Goal: Task Accomplishment & Management: Complete application form

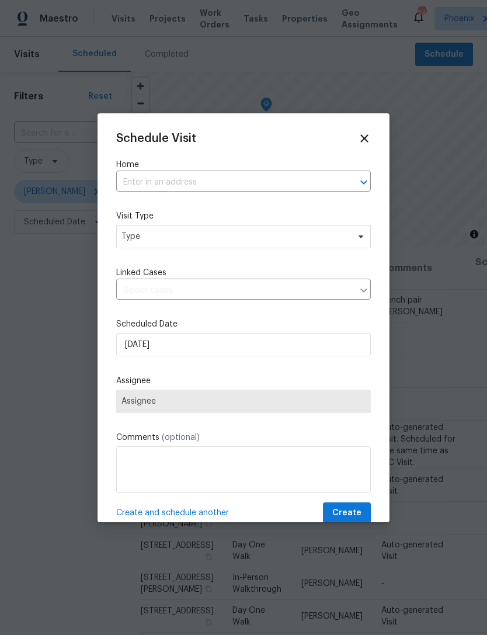
click at [272, 184] on input "text" at bounding box center [227, 182] width 222 height 18
click at [148, 503] on div "Schedule Visit Home ​ Visit Type Type Linked Cases ​ Scheduled Date 9/18/2025 A…" at bounding box center [243, 328] width 255 height 392
click at [246, 182] on input "text" at bounding box center [227, 182] width 222 height 18
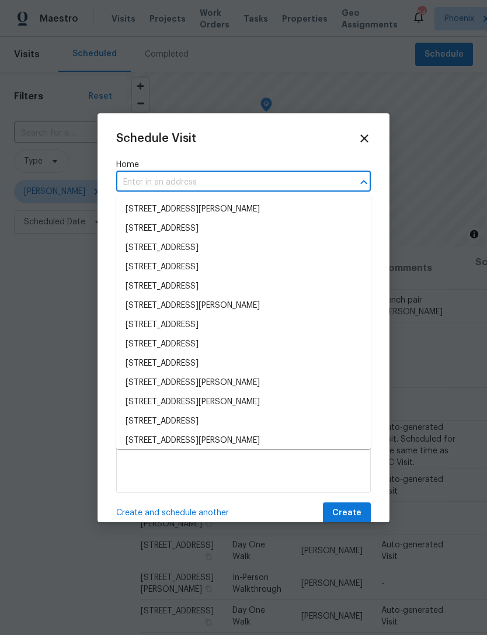
type input "q"
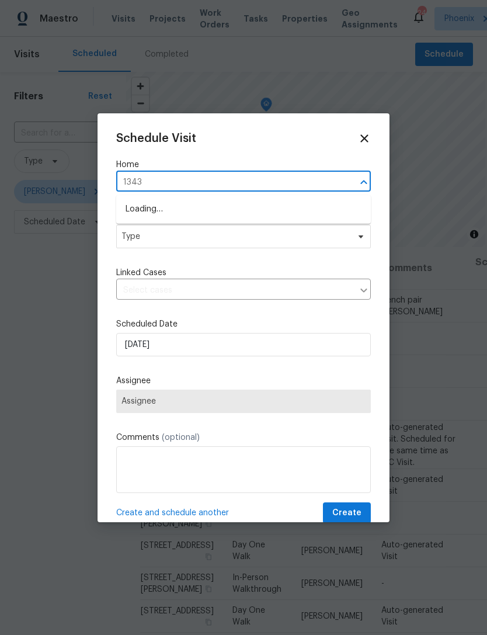
type input "13433"
click at [297, 226] on li "13433 N Emberwood Dr, Sun City, AZ 85351" at bounding box center [243, 228] width 255 height 19
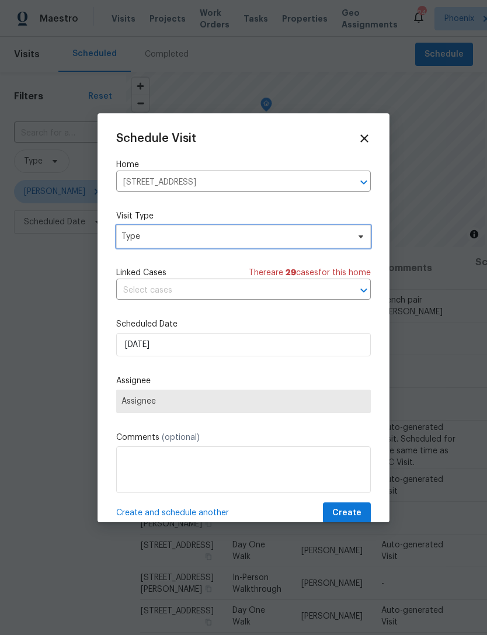
click at [250, 237] on span "Type" at bounding box center [234, 237] width 227 height 12
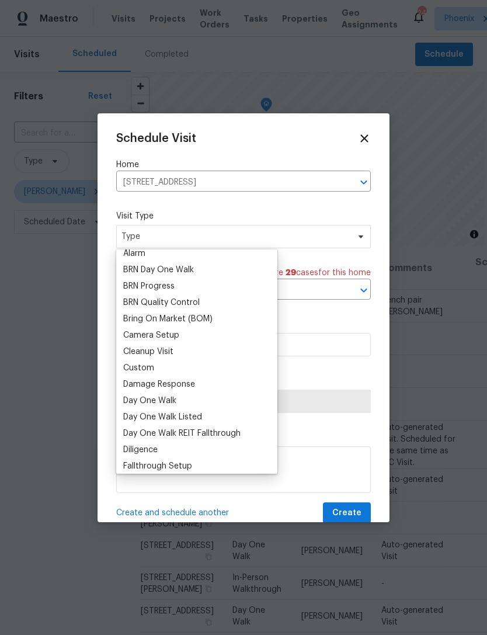
scroll to position [80, 0]
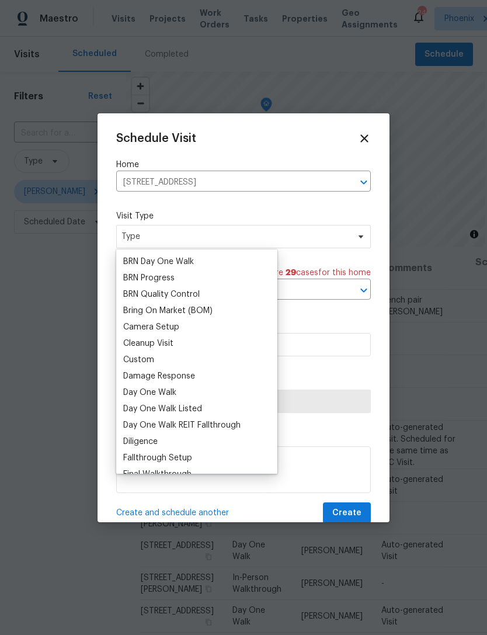
click at [153, 357] on div "Custom" at bounding box center [138, 360] width 31 height 12
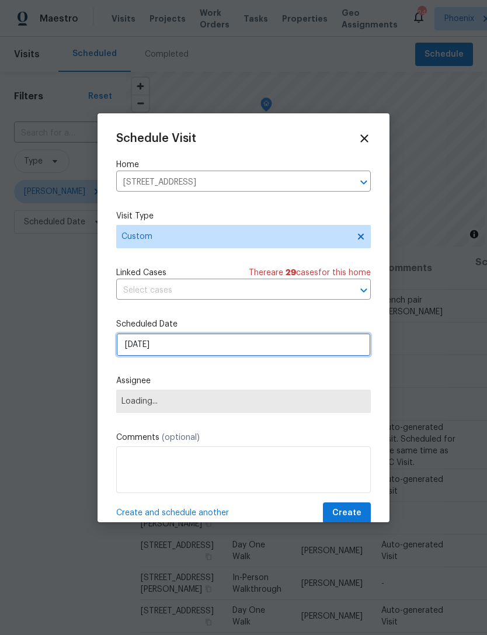
click at [221, 349] on input "[DATE]" at bounding box center [243, 344] width 255 height 23
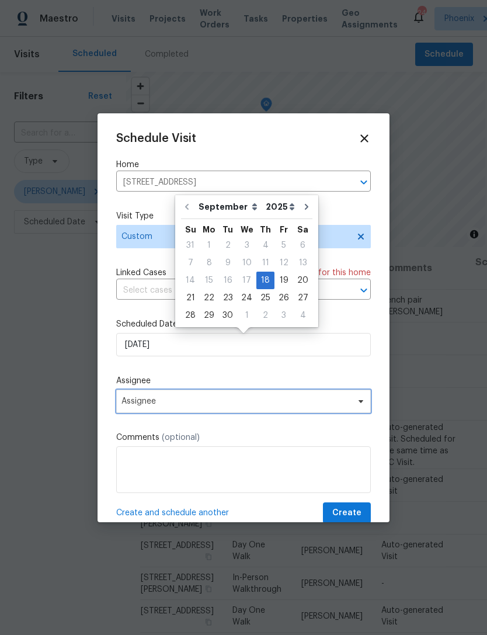
click at [214, 405] on span "Assignee" at bounding box center [235, 401] width 229 height 9
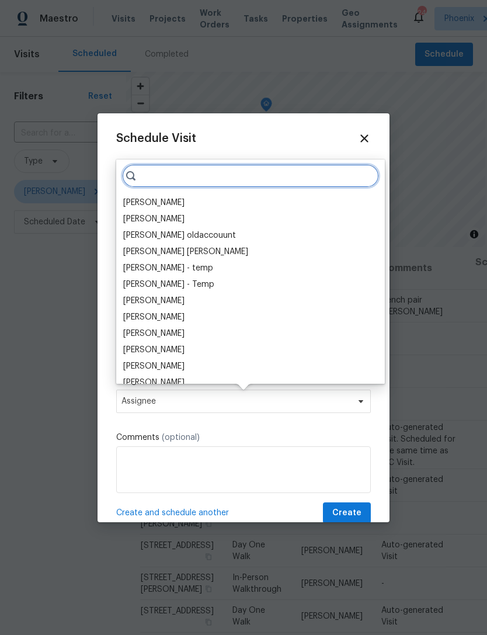
click at [224, 172] on input "search" at bounding box center [250, 175] width 257 height 23
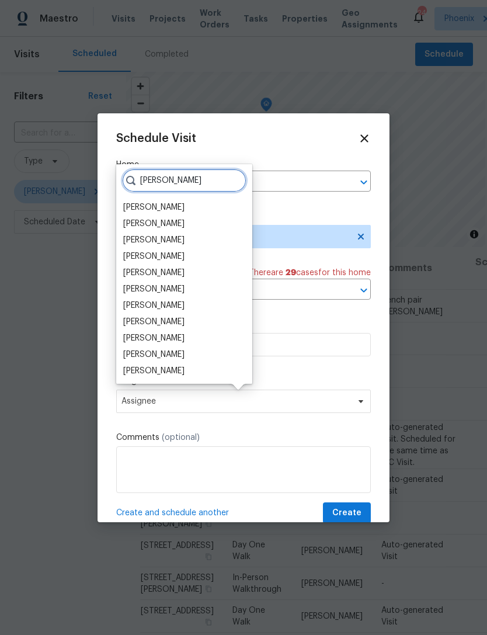
type input "Brian"
click at [172, 255] on div "[PERSON_NAME]" at bounding box center [153, 257] width 61 height 12
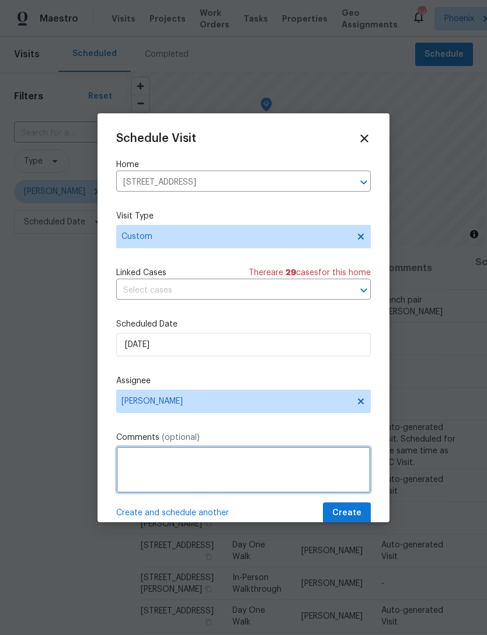
click at [294, 465] on textarea at bounding box center [243, 469] width 255 height 47
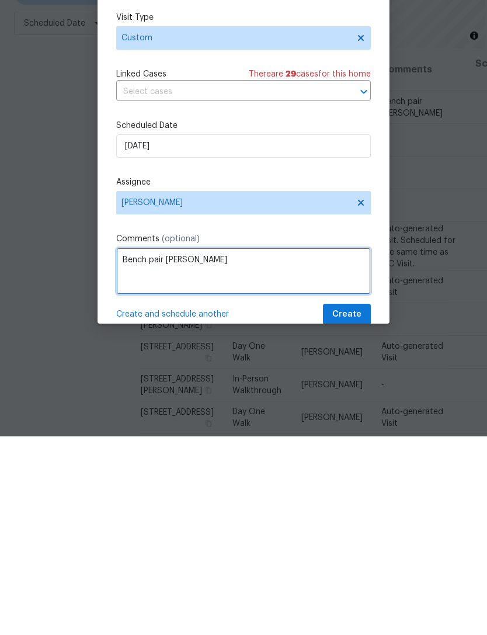
type textarea "Bench pair knox"
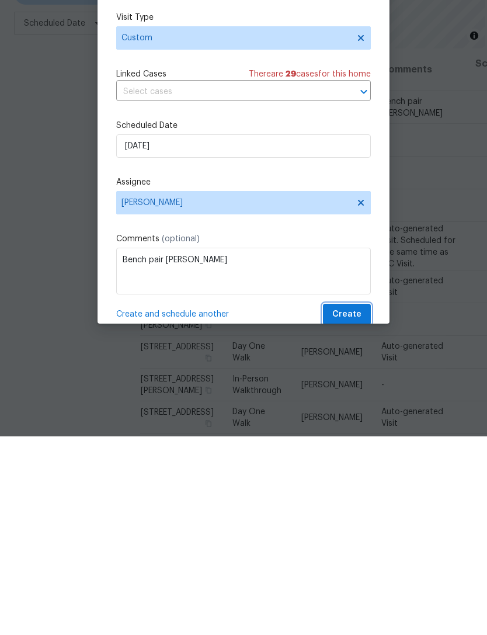
click at [355, 506] on span "Create" at bounding box center [346, 513] width 29 height 15
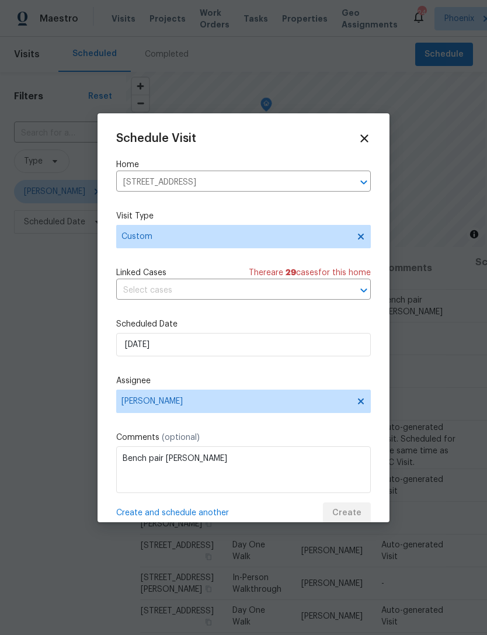
scroll to position [0, 0]
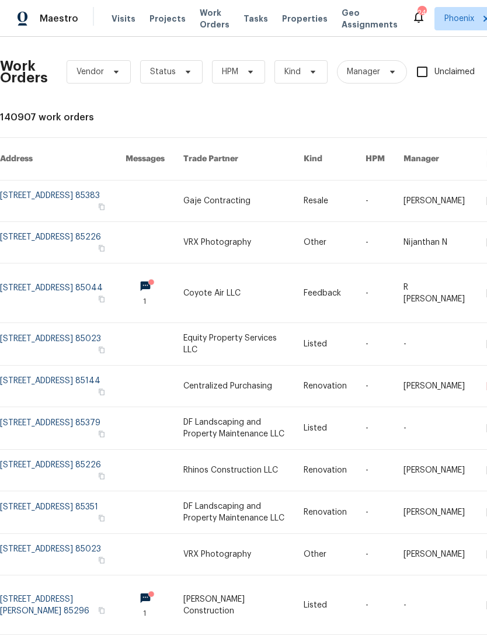
click at [296, 23] on span "Properties" at bounding box center [305, 19] width 46 height 12
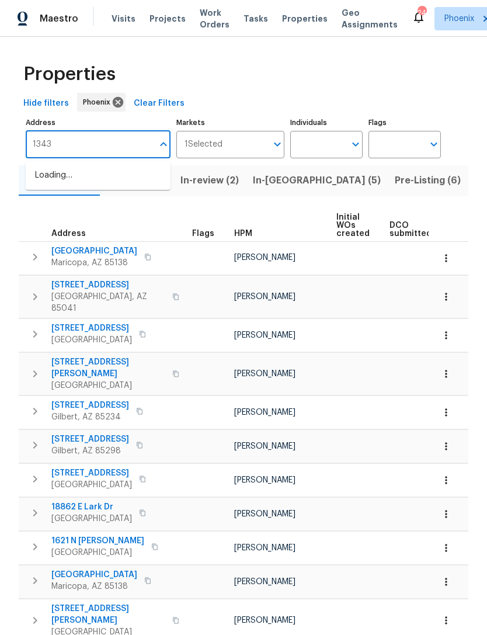
type input "13433"
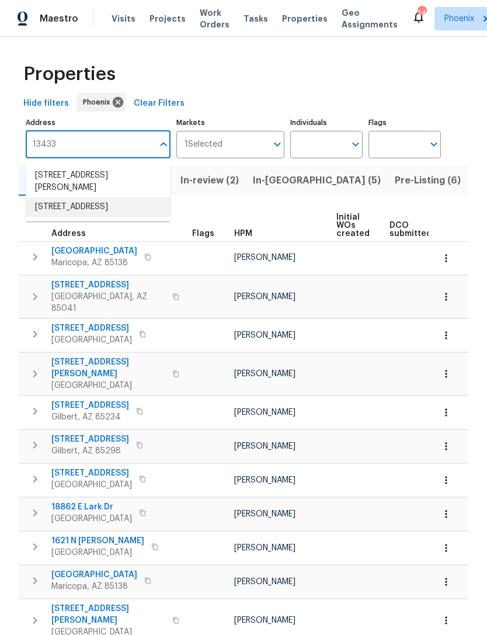
click at [64, 207] on li "13433 N Emberwood Dr Sun City AZ 85351" at bounding box center [98, 206] width 145 height 19
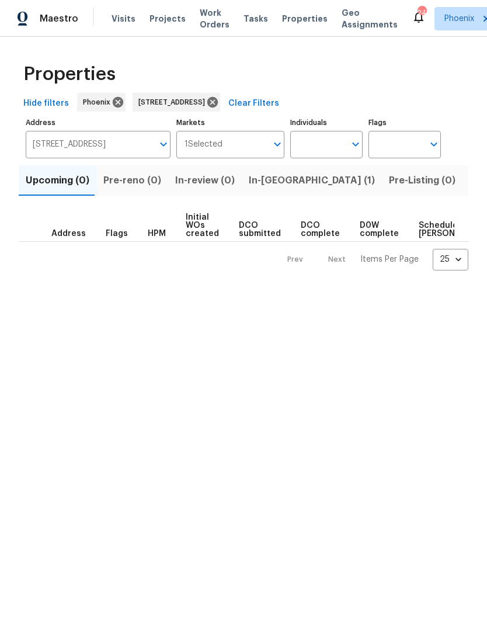
click at [277, 187] on span "In-reno (1)" at bounding box center [312, 180] width 126 height 16
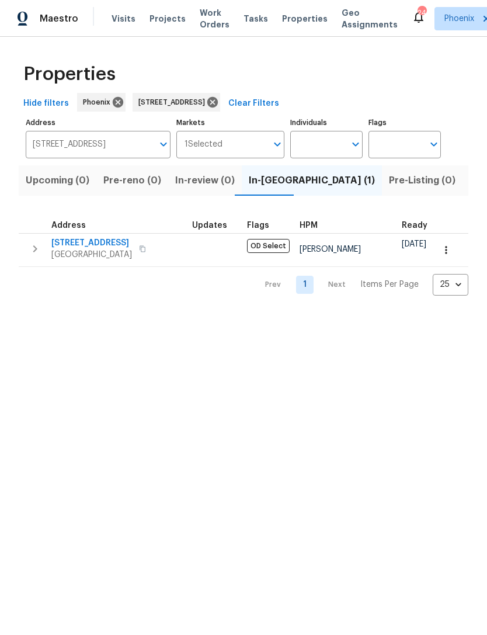
click at [70, 245] on span "13433 N Emberwood Dr" at bounding box center [91, 243] width 81 height 12
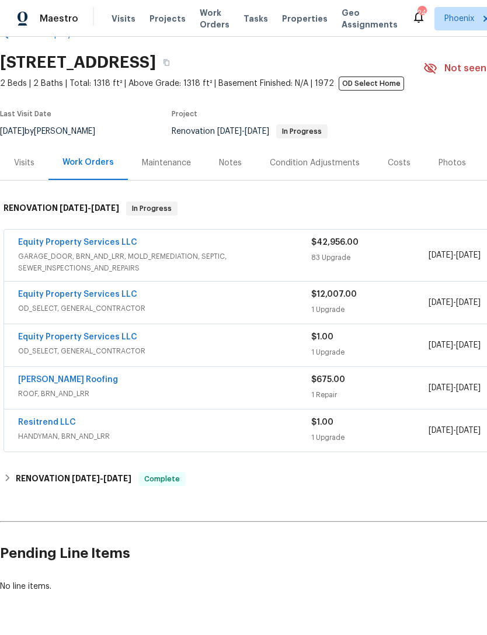
scroll to position [31, 0]
click at [49, 245] on link "Equity Property Services LLC" at bounding box center [77, 243] width 119 height 8
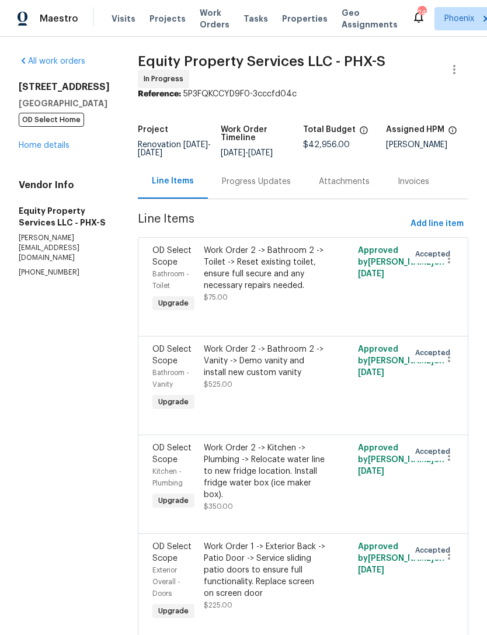
click at [26, 150] on link "Home details" at bounding box center [44, 145] width 51 height 8
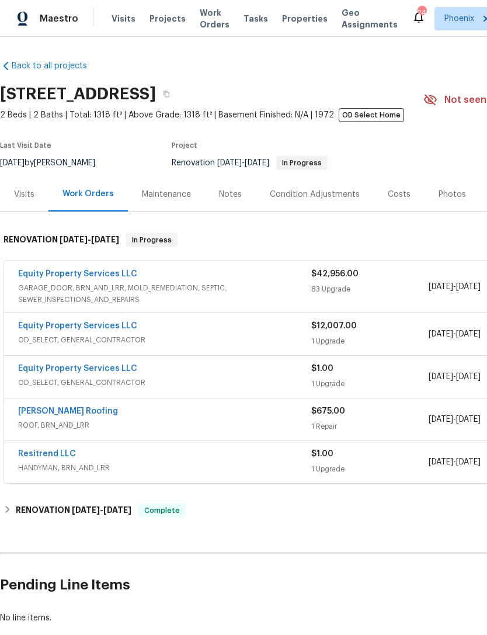
click at [51, 276] on link "Equity Property Services LLC" at bounding box center [77, 274] width 119 height 8
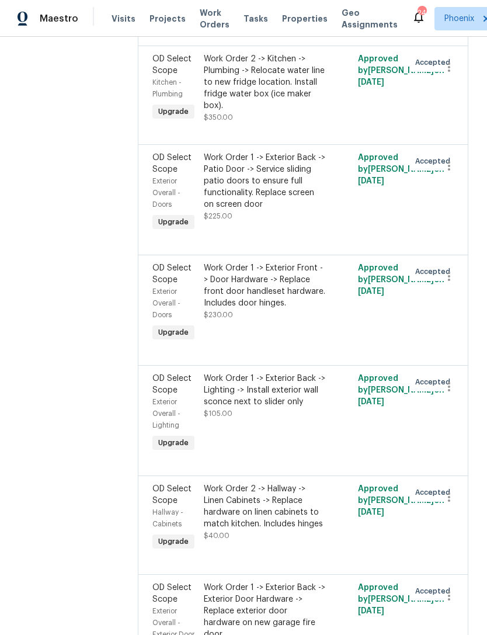
scroll to position [388, 0]
click at [253, 293] on div "Work Order 1 -> Exterior Front -> Door Hardware -> Replace front door handleset…" at bounding box center [264, 286] width 121 height 47
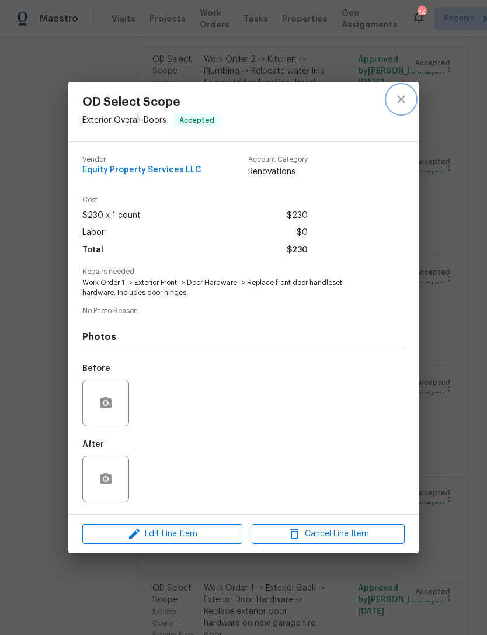
click at [404, 99] on icon "close" at bounding box center [401, 99] width 14 height 14
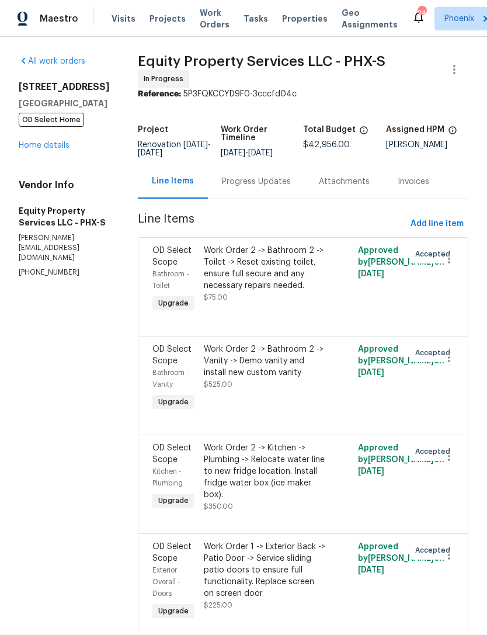
scroll to position [0, 0]
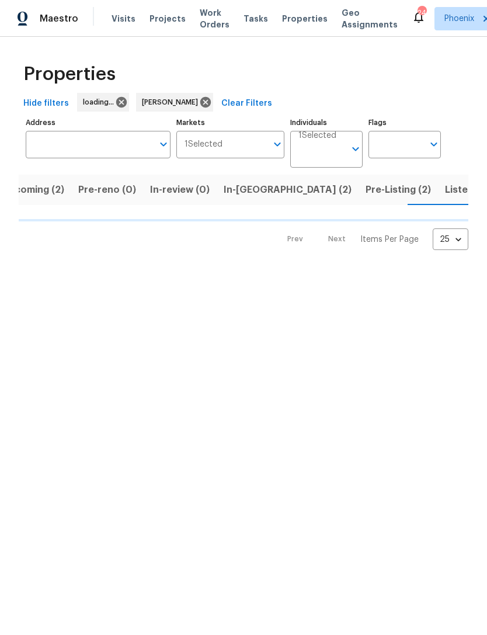
scroll to position [0, 26]
